Goal: Use online tool/utility: Utilize a website feature to perform a specific function

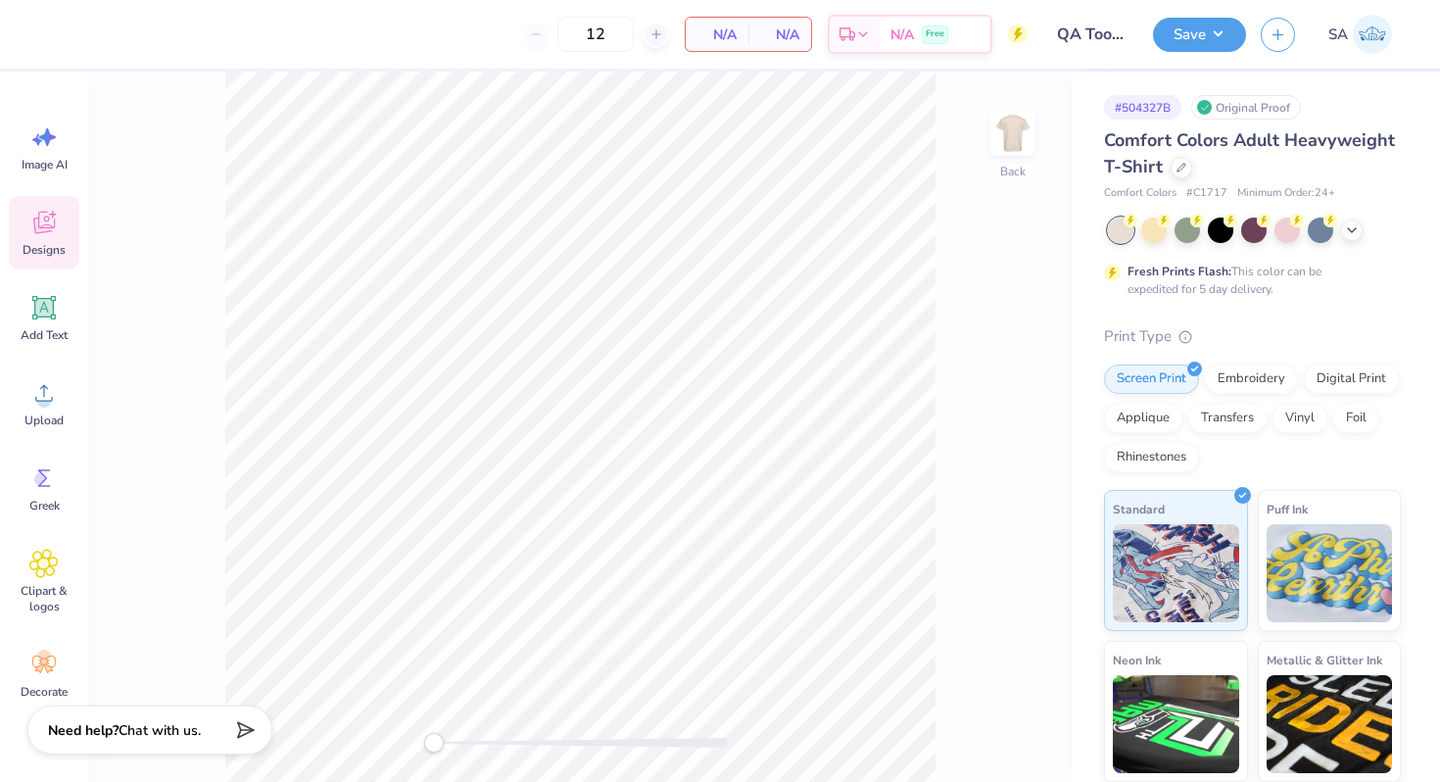
click at [54, 224] on icon at bounding box center [44, 223] width 22 height 23
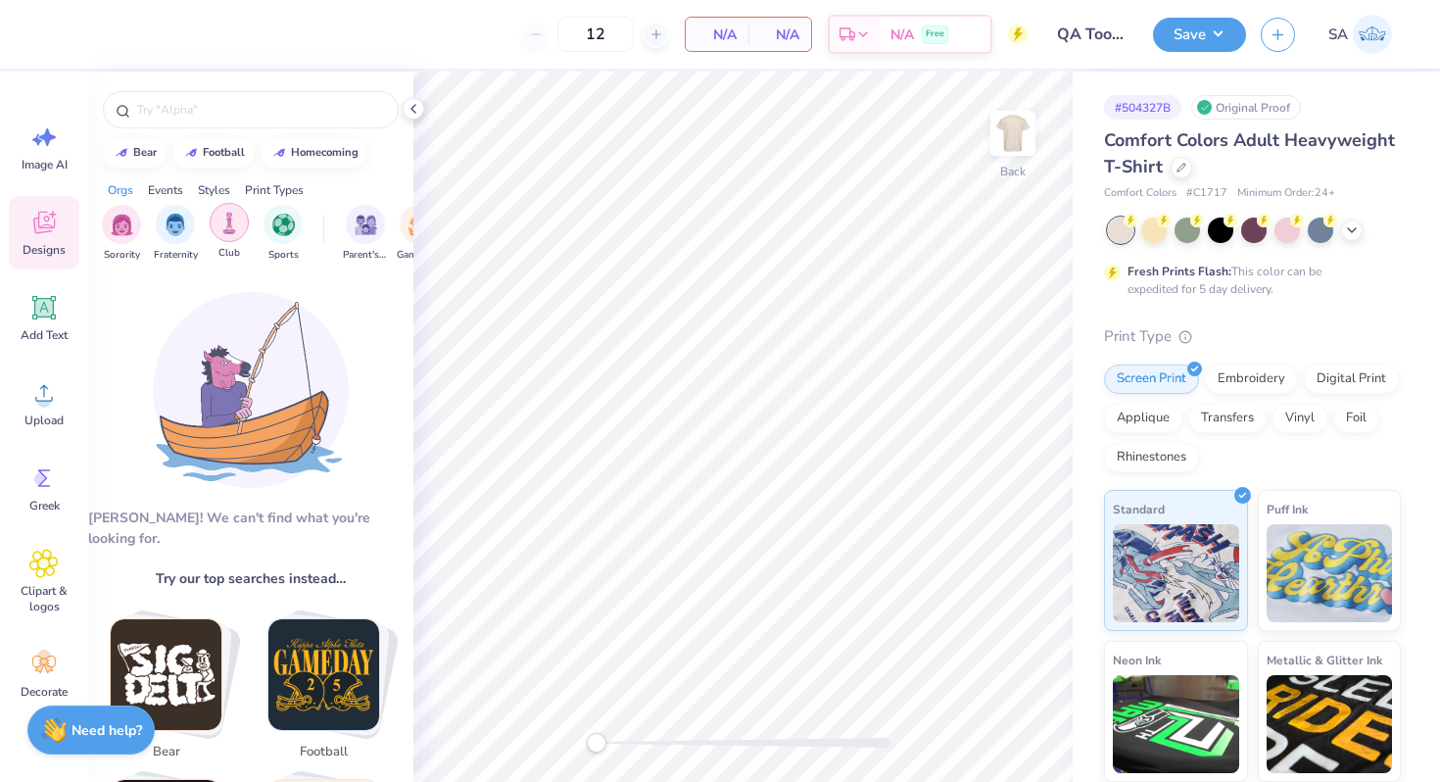
click at [242, 226] on div "filter for Club" at bounding box center [229, 222] width 39 height 39
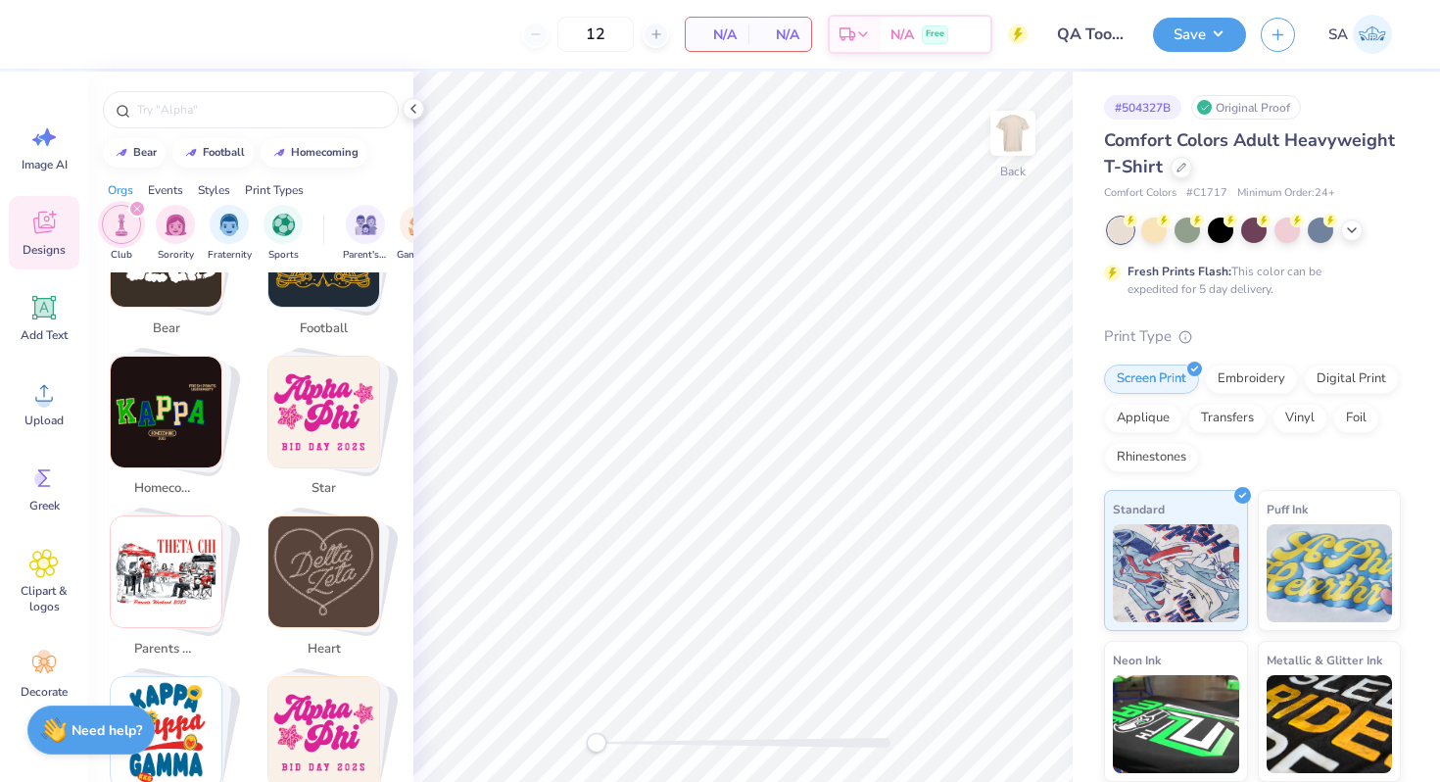
scroll to position [351, 0]
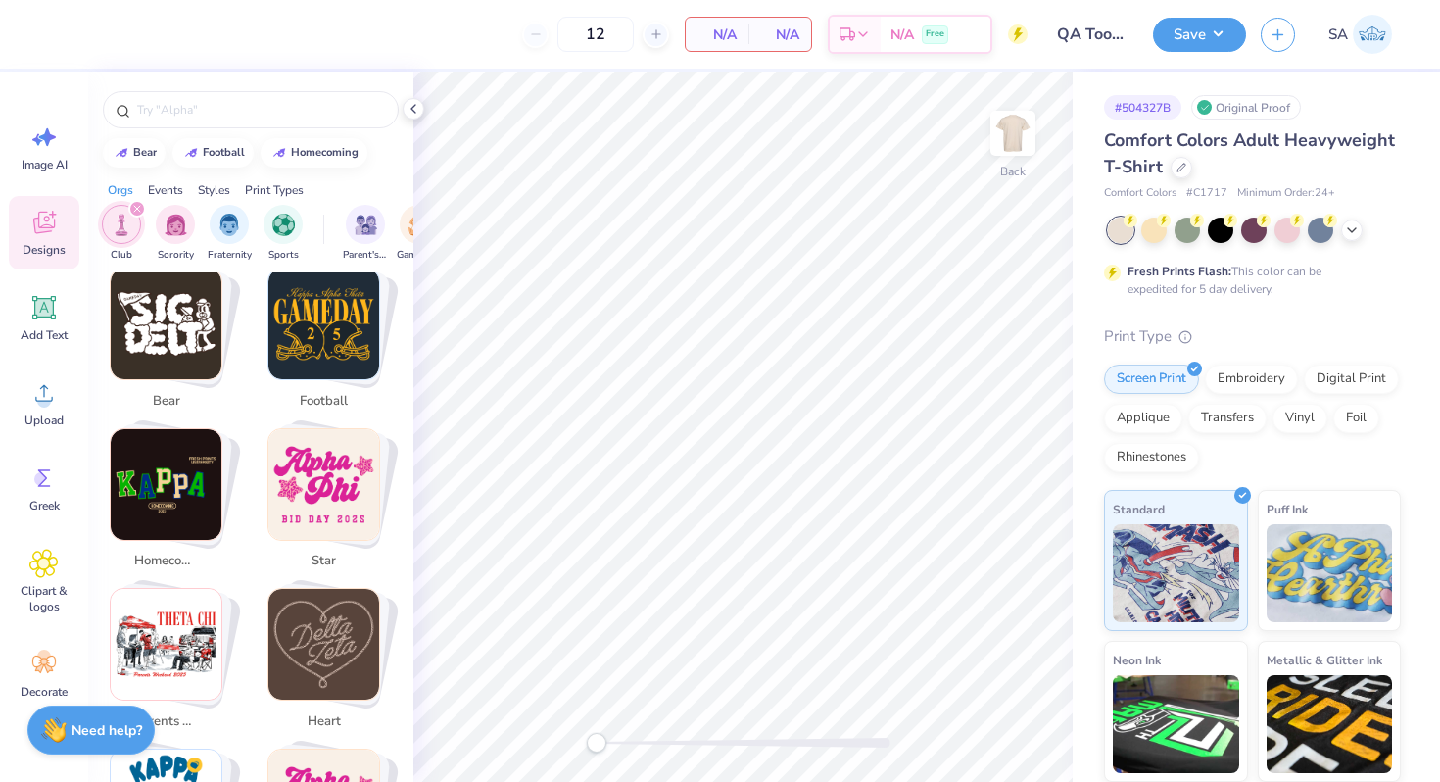
click at [283, 472] on img "Stack Card Button star" at bounding box center [323, 484] width 111 height 111
click at [348, 436] on img "Stack Card Button star" at bounding box center [323, 484] width 111 height 111
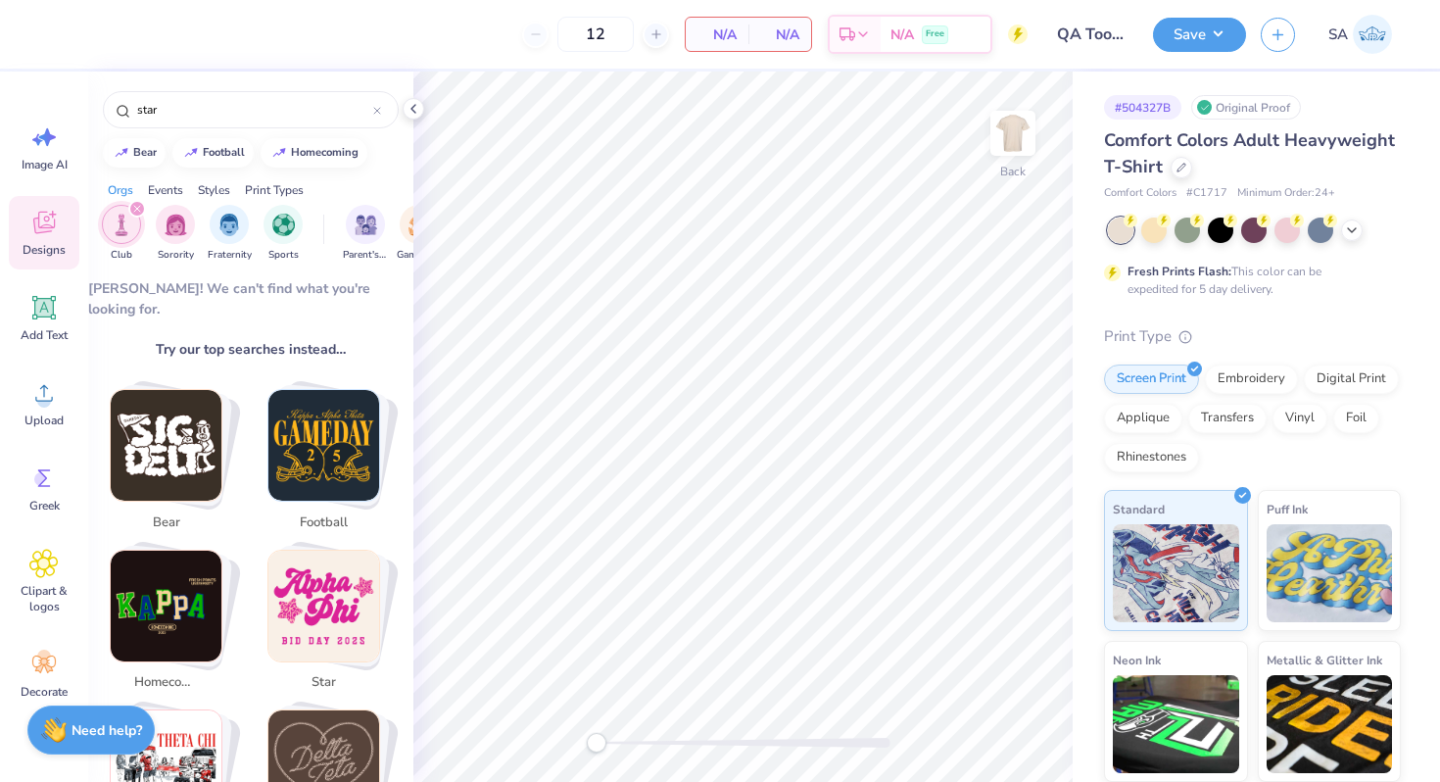
scroll to position [235, 0]
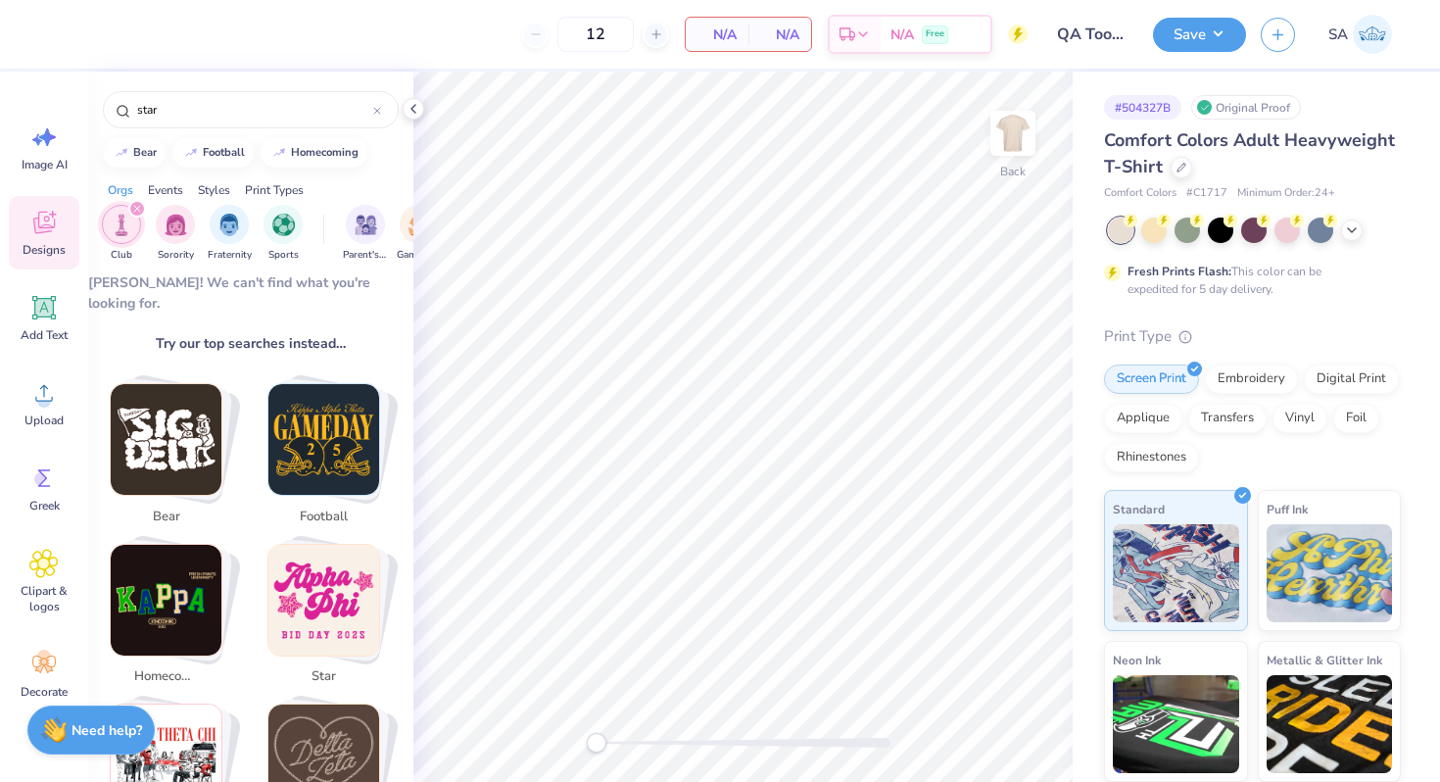
click at [317, 629] on img "Stack Card Button star" at bounding box center [323, 600] width 111 height 111
click at [321, 420] on img "Stack Card Button football" at bounding box center [323, 439] width 111 height 111
click at [199, 407] on img "Stack Card Button bear" at bounding box center [166, 439] width 111 height 111
click at [284, 554] on img "Stack Card Button star" at bounding box center [323, 600] width 111 height 111
type input "star"
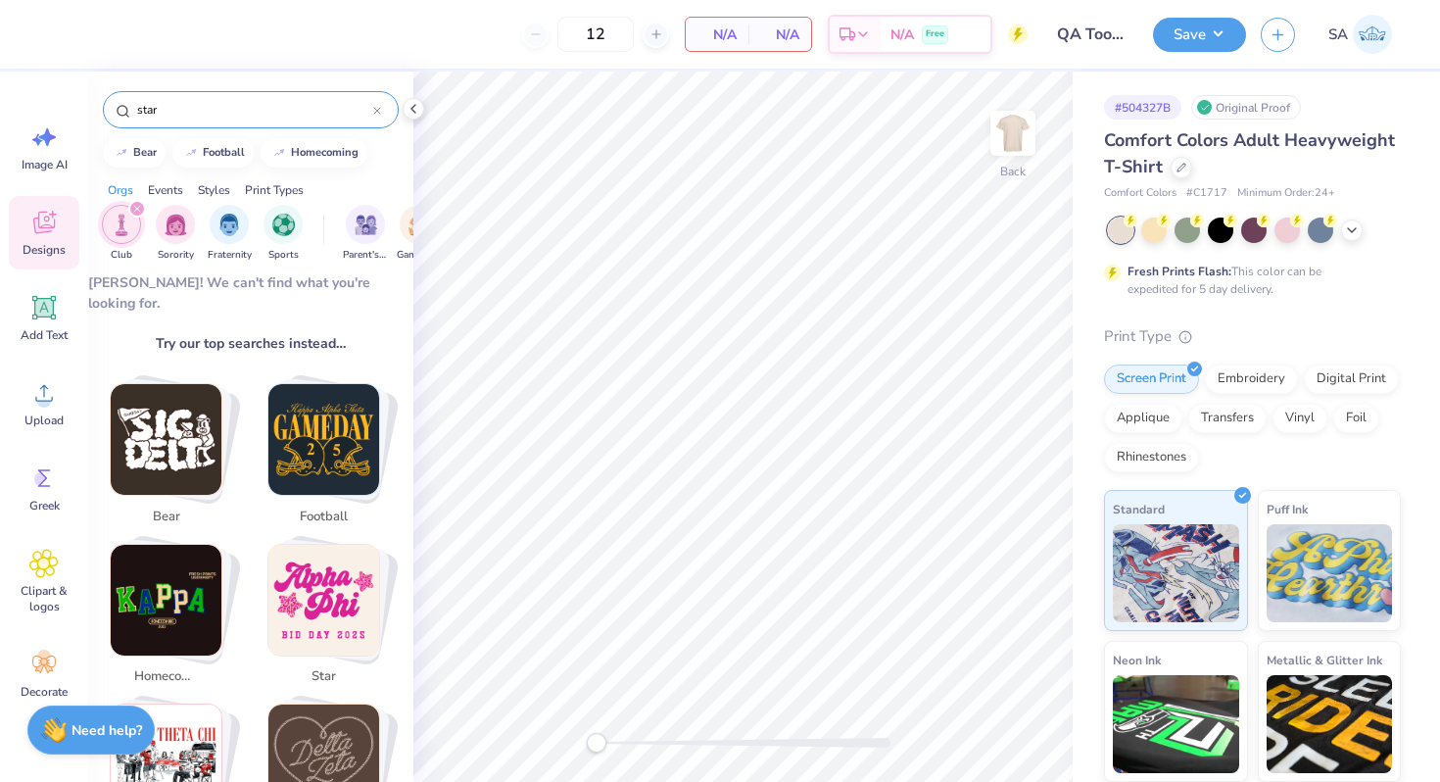
click at [185, 111] on input "star" at bounding box center [254, 110] width 238 height 20
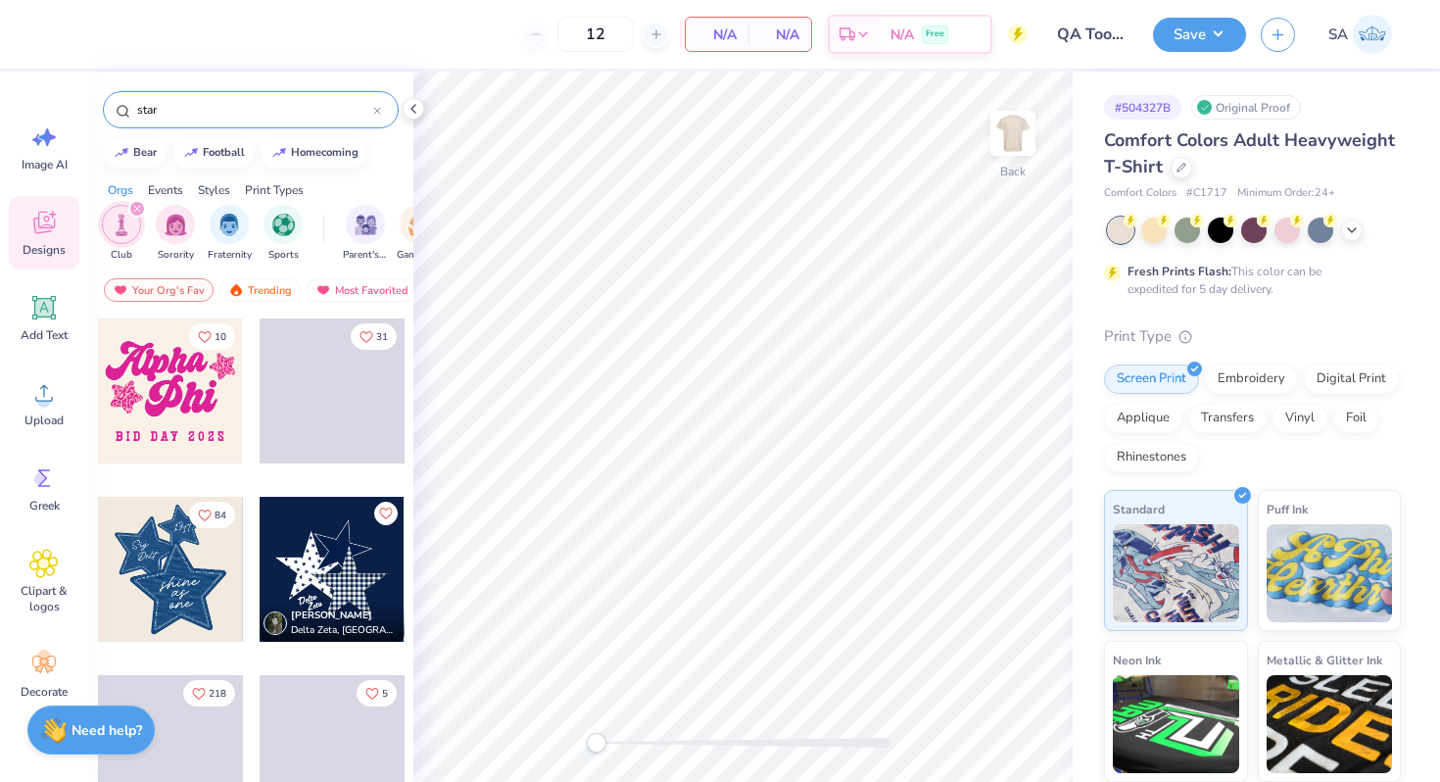
click at [150, 404] on div at bounding box center [170, 390] width 145 height 145
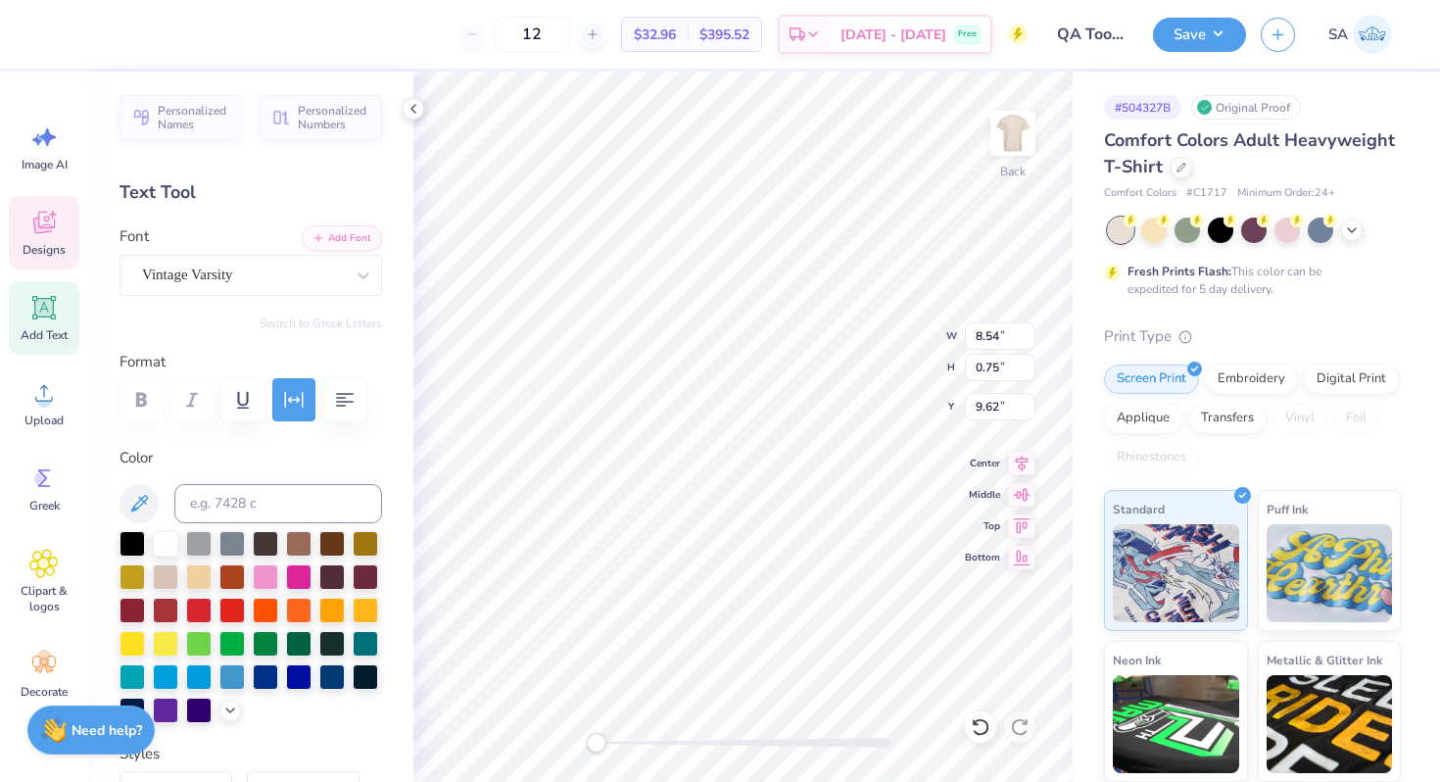
type input "5.78"
type input "3.34"
type input "5.10"
type input "8.15"
type input "3.20"
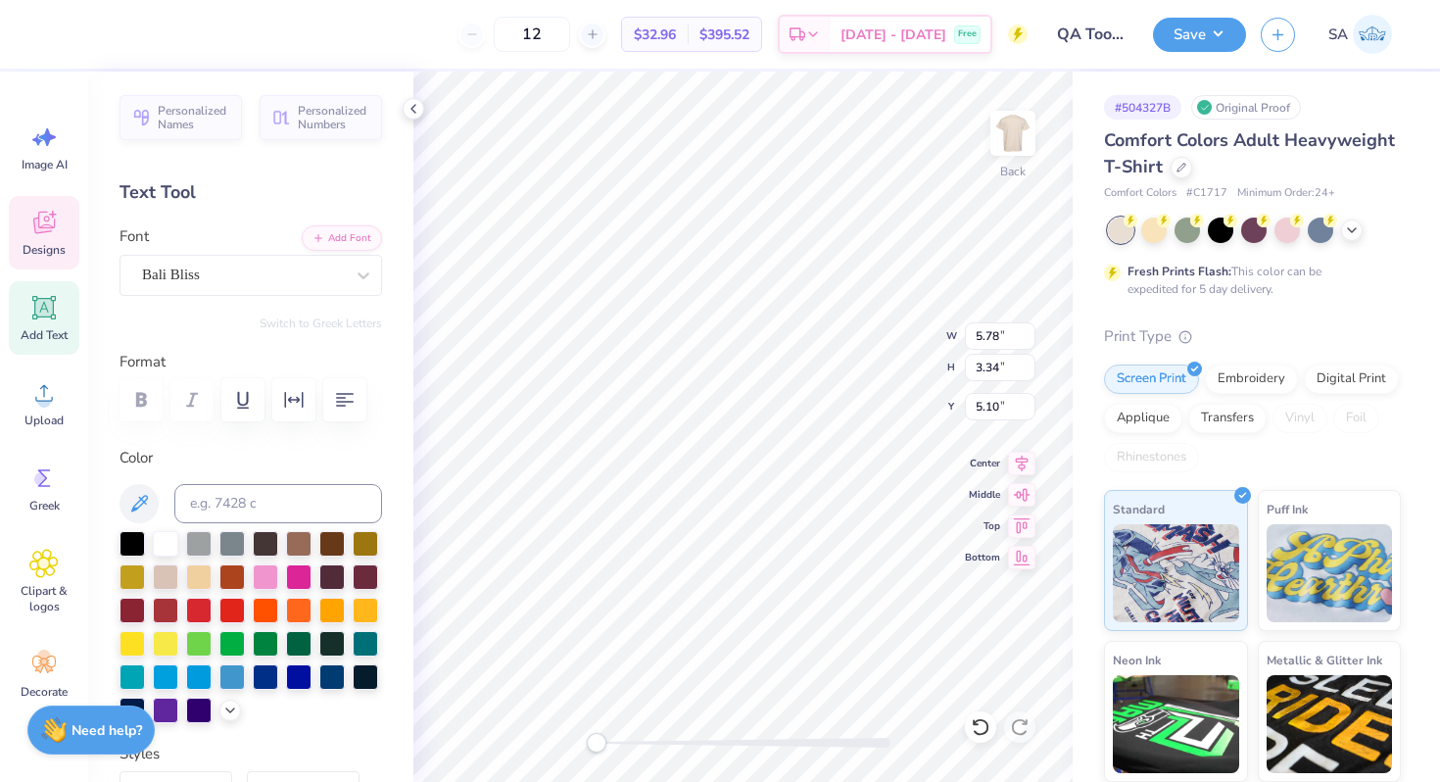
type input "2.45"
click at [1180, 31] on button "Save" at bounding box center [1199, 32] width 93 height 34
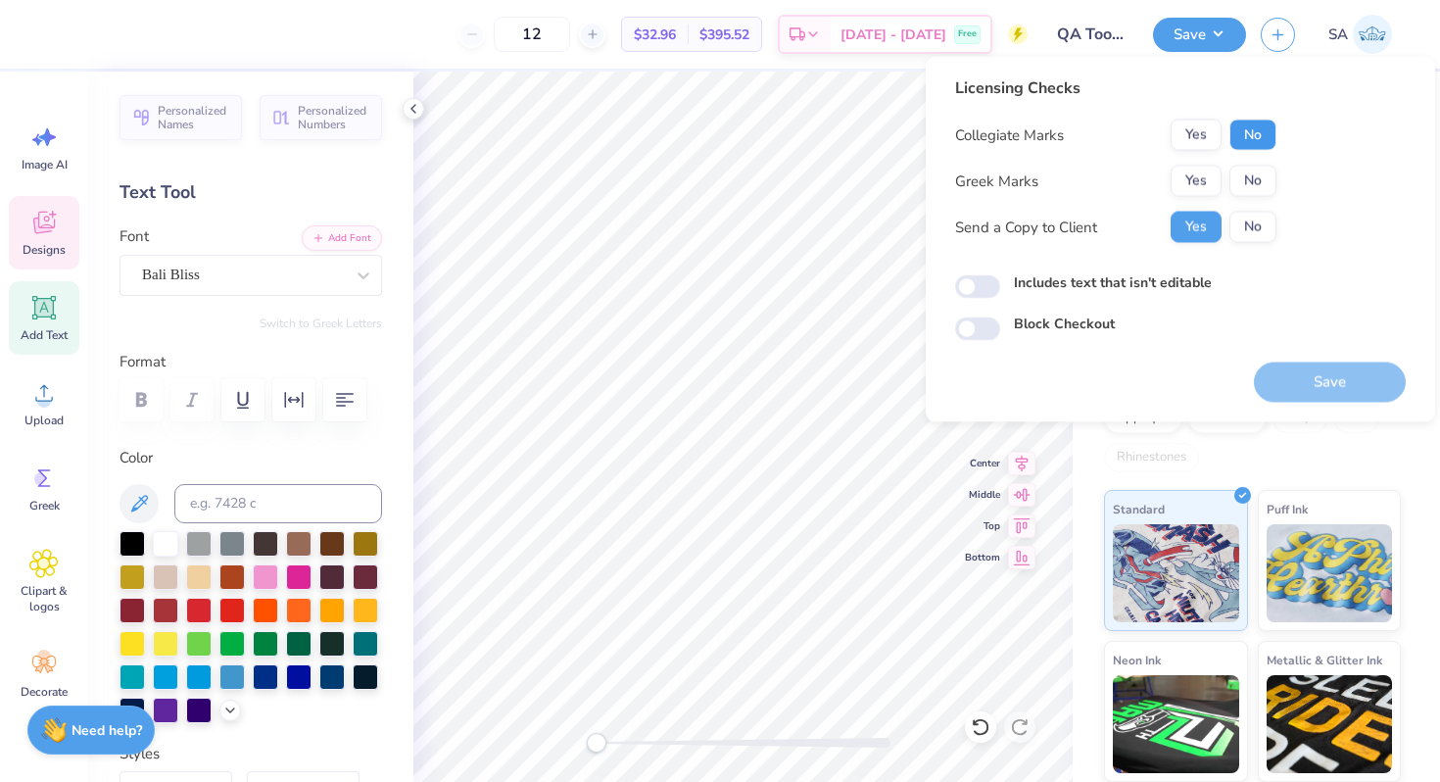
click at [1260, 126] on button "No" at bounding box center [1253, 135] width 47 height 31
click at [1260, 178] on button "No" at bounding box center [1253, 181] width 47 height 31
click at [1260, 220] on button "No" at bounding box center [1253, 227] width 47 height 31
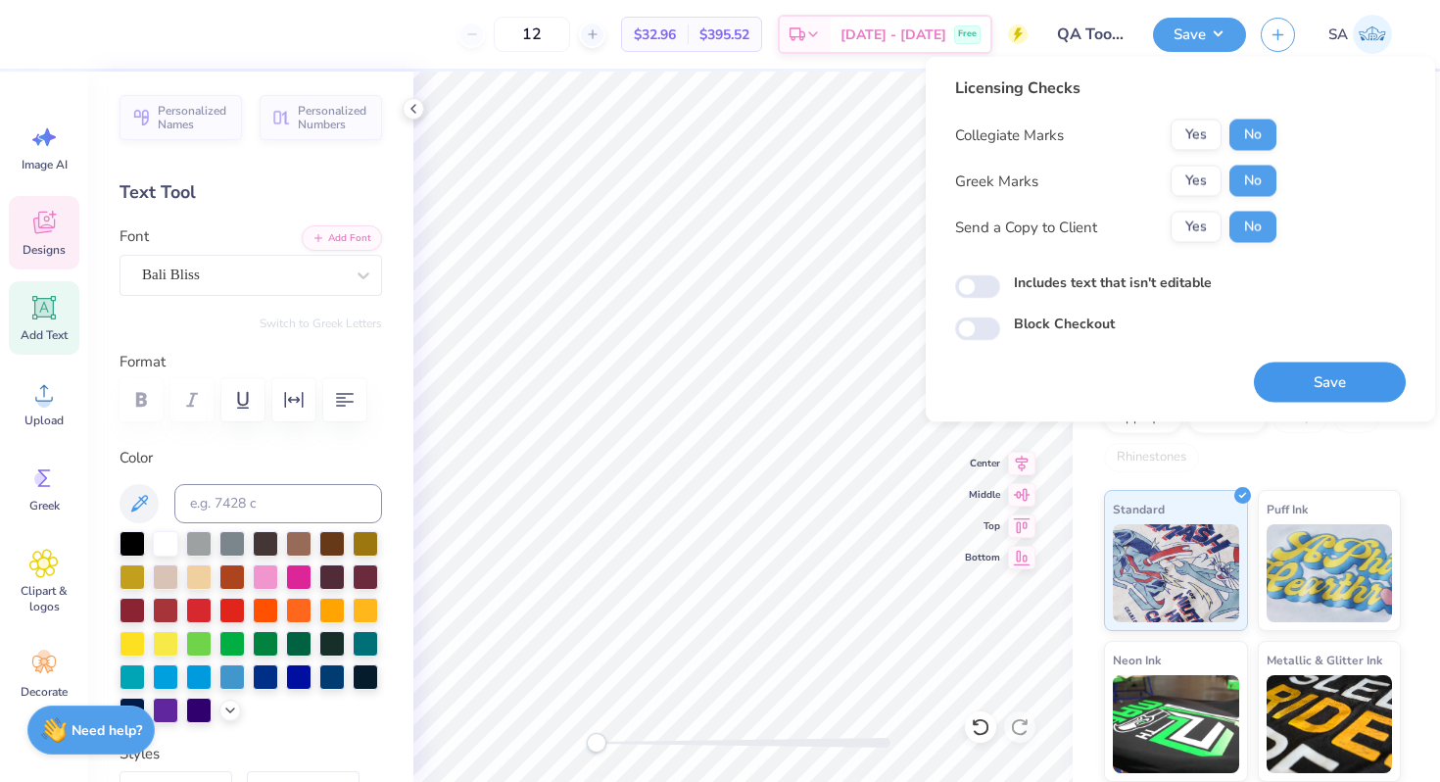
click at [1309, 384] on button "Save" at bounding box center [1330, 382] width 152 height 40
